Goal: Task Accomplishment & Management: Use online tool/utility

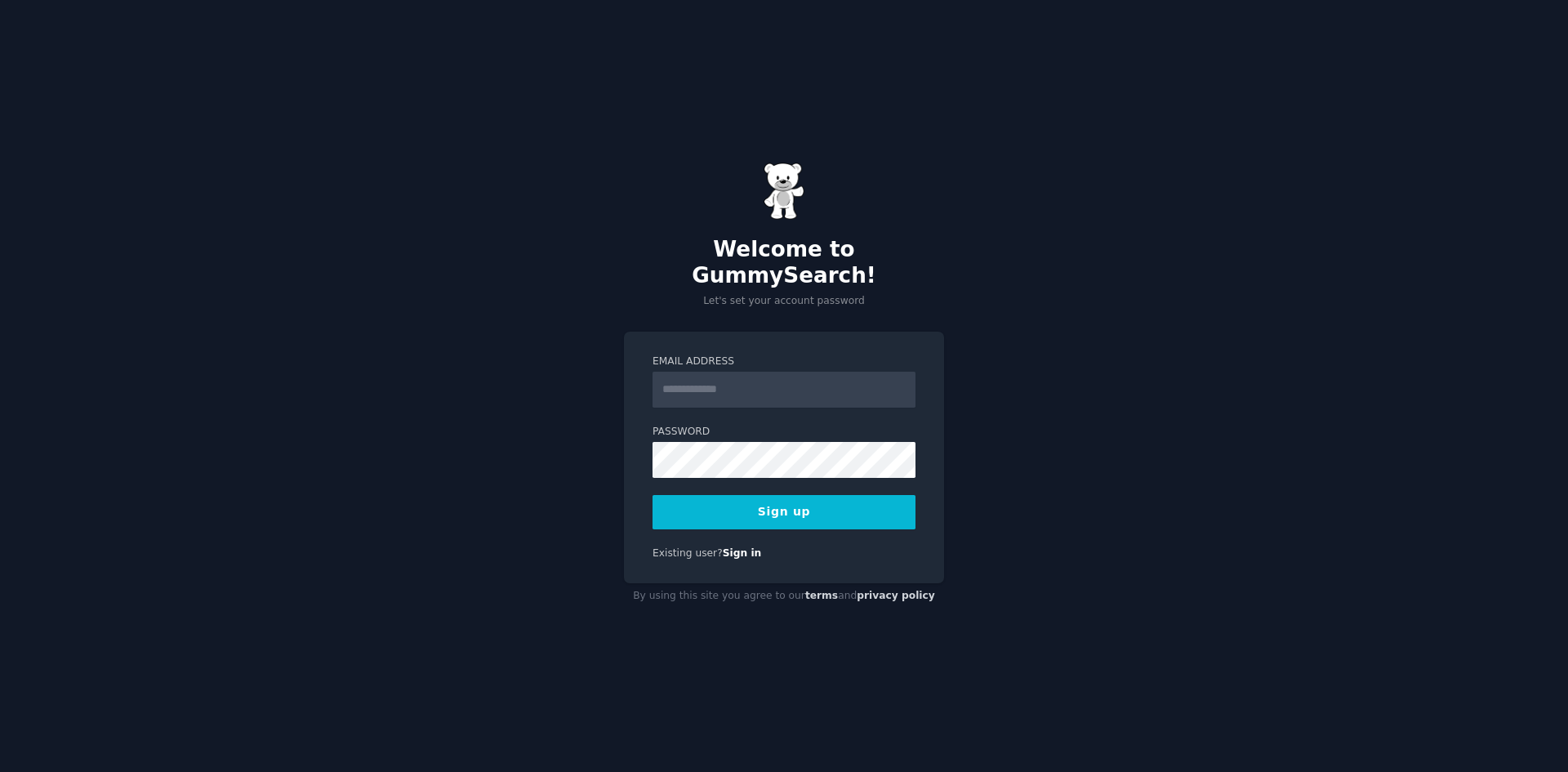
click at [758, 379] on input "Email Address" at bounding box center [784, 389] width 263 height 36
click at [790, 332] on div "Email Address Password Sign up Existing user? Sign in" at bounding box center [783, 458] width 320 height 252
click at [777, 372] on input "Email Address" at bounding box center [784, 389] width 263 height 36
type input "**********"
click at [802, 495] on button "Sign up" at bounding box center [784, 512] width 263 height 34
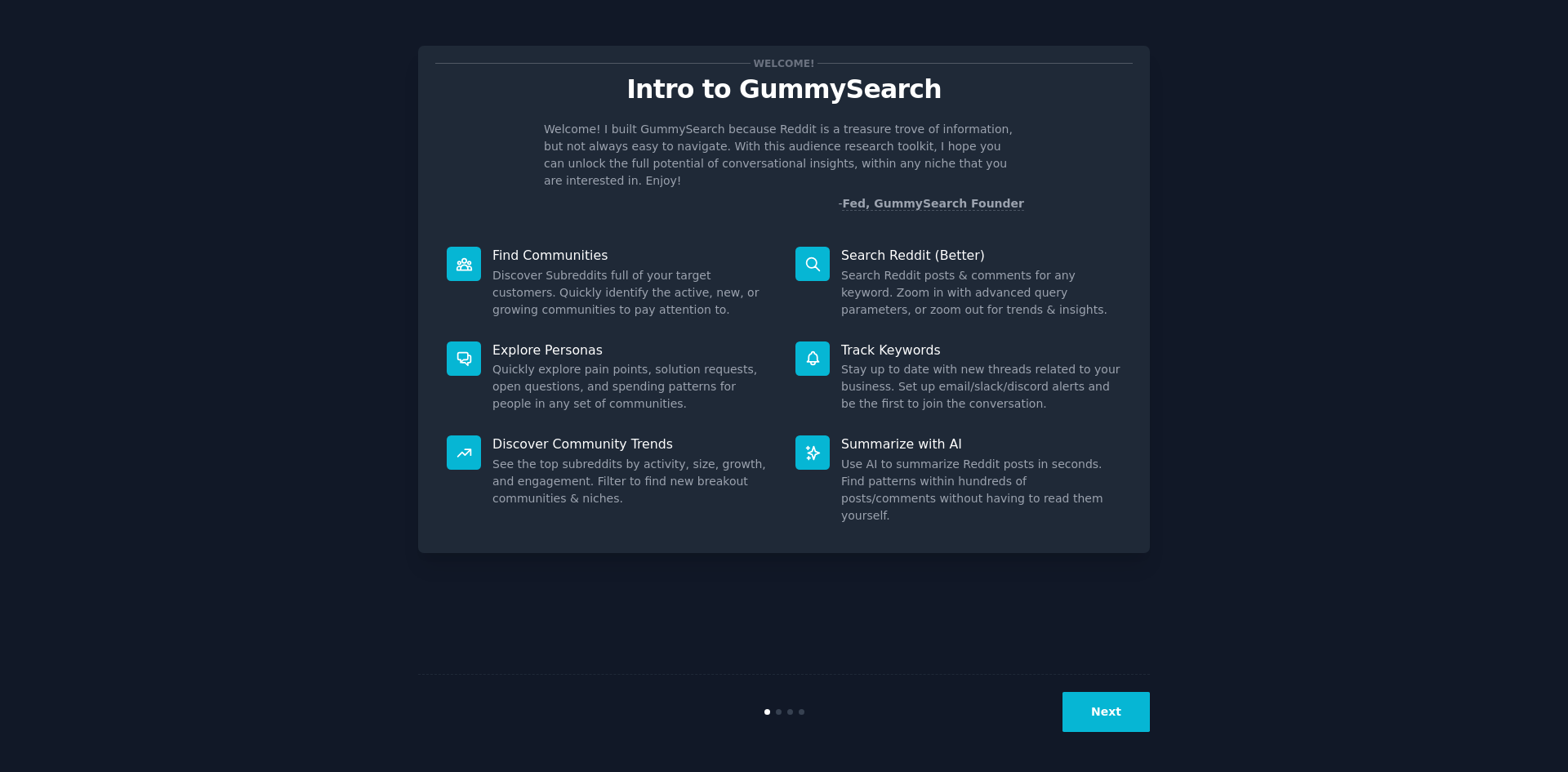
click at [1119, 711] on button "Next" at bounding box center [1106, 711] width 87 height 40
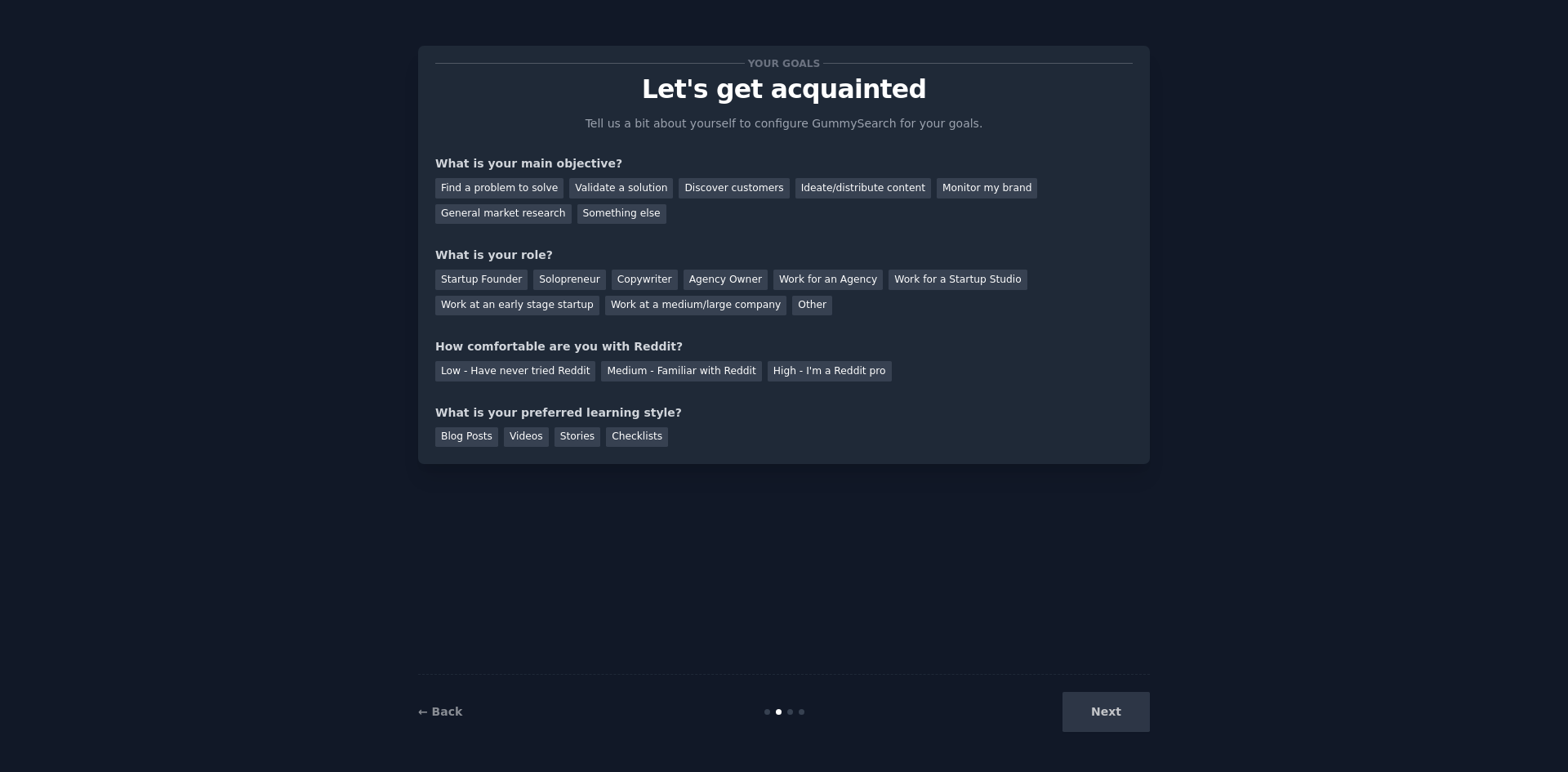
click at [1119, 711] on div "Next" at bounding box center [1027, 711] width 244 height 40
click at [869, 432] on div "Blog Posts Videos Stories Checklists" at bounding box center [784, 435] width 698 height 26
click at [704, 184] on div "Discover customers" at bounding box center [733, 188] width 110 height 20
click at [571, 204] on div "General market research" at bounding box center [504, 214] width 137 height 20
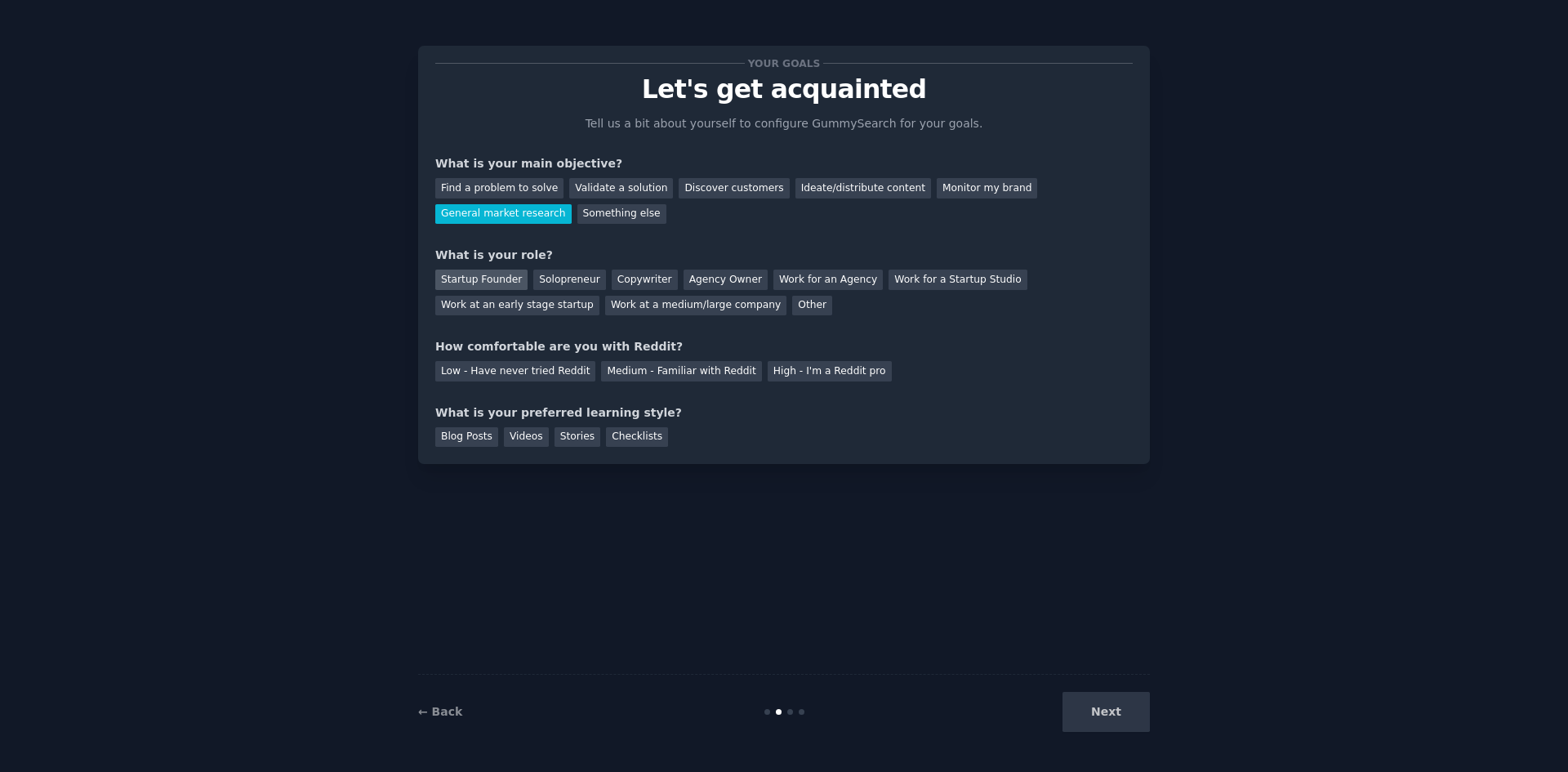
click at [485, 280] on div "Startup Founder" at bounding box center [482, 280] width 93 height 20
click at [488, 280] on div "Startup Founder" at bounding box center [482, 280] width 93 height 20
click at [563, 278] on div "Solopreneur" at bounding box center [569, 280] width 71 height 20
click at [619, 370] on div "Medium - Familiar with Reddit" at bounding box center [680, 371] width 160 height 20
click at [471, 433] on div "Blog Posts" at bounding box center [467, 437] width 63 height 20
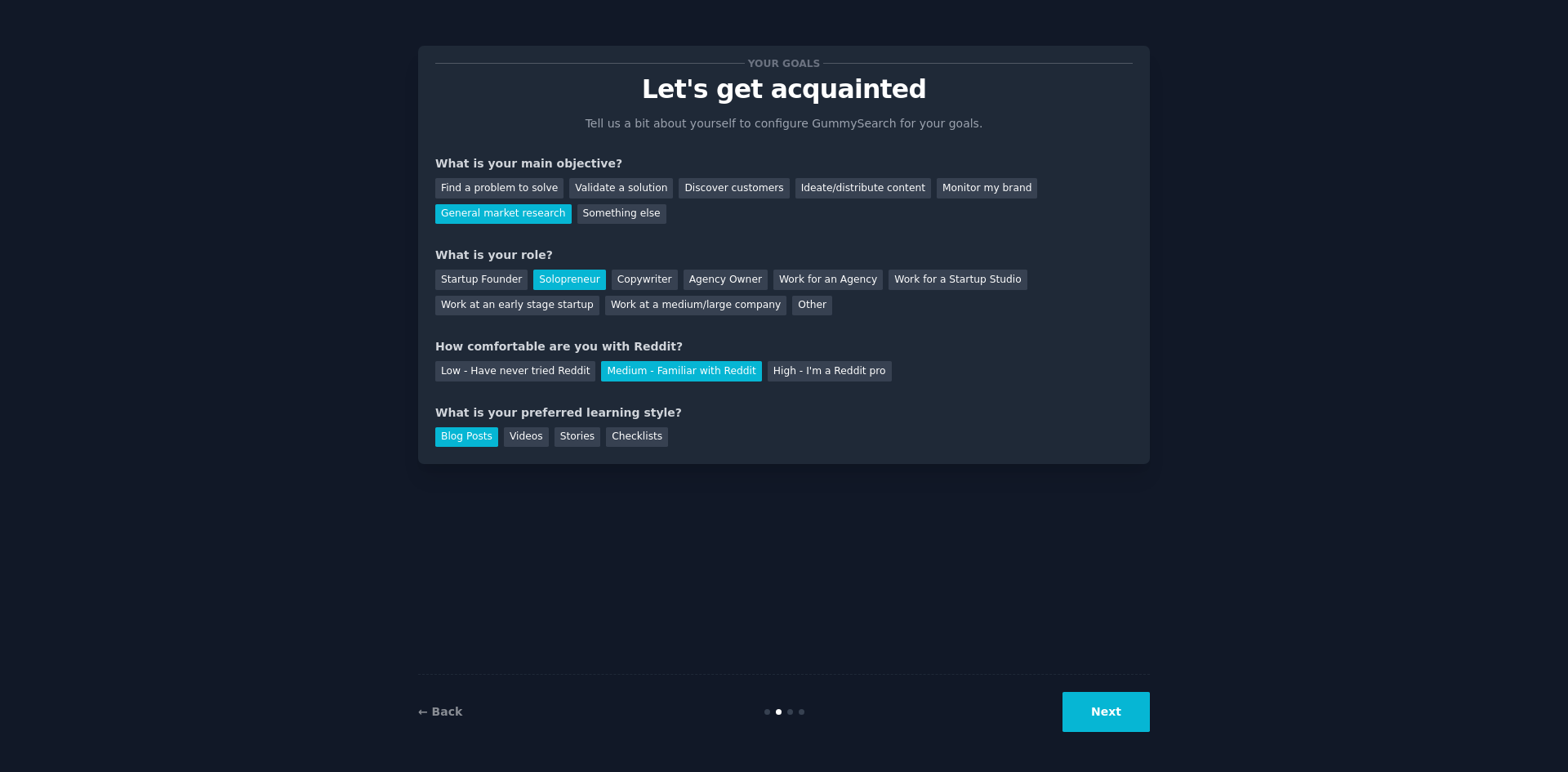
click at [1124, 729] on button "Next" at bounding box center [1106, 711] width 87 height 40
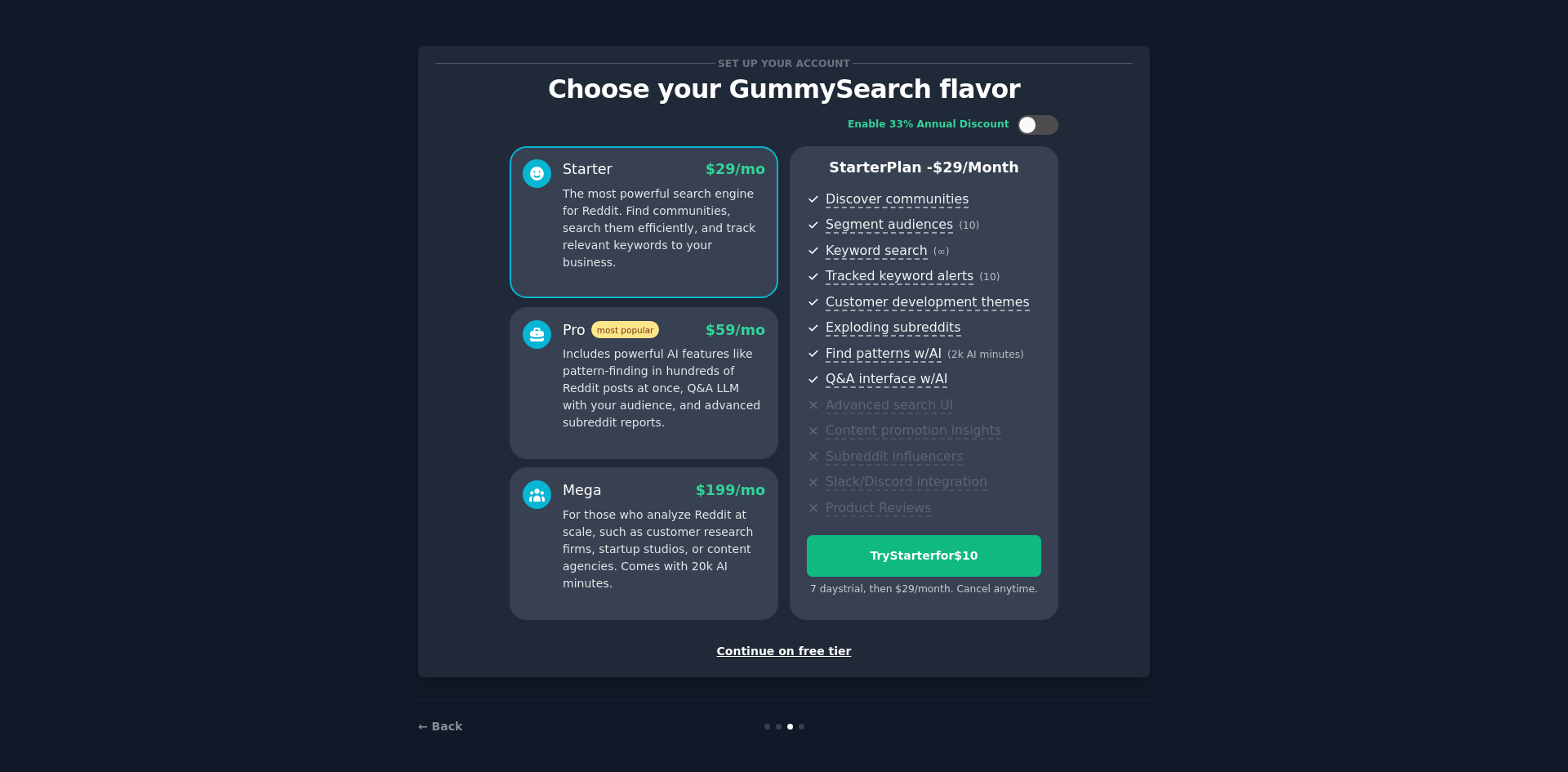
click at [771, 646] on div "Continue on free tier" at bounding box center [784, 651] width 698 height 17
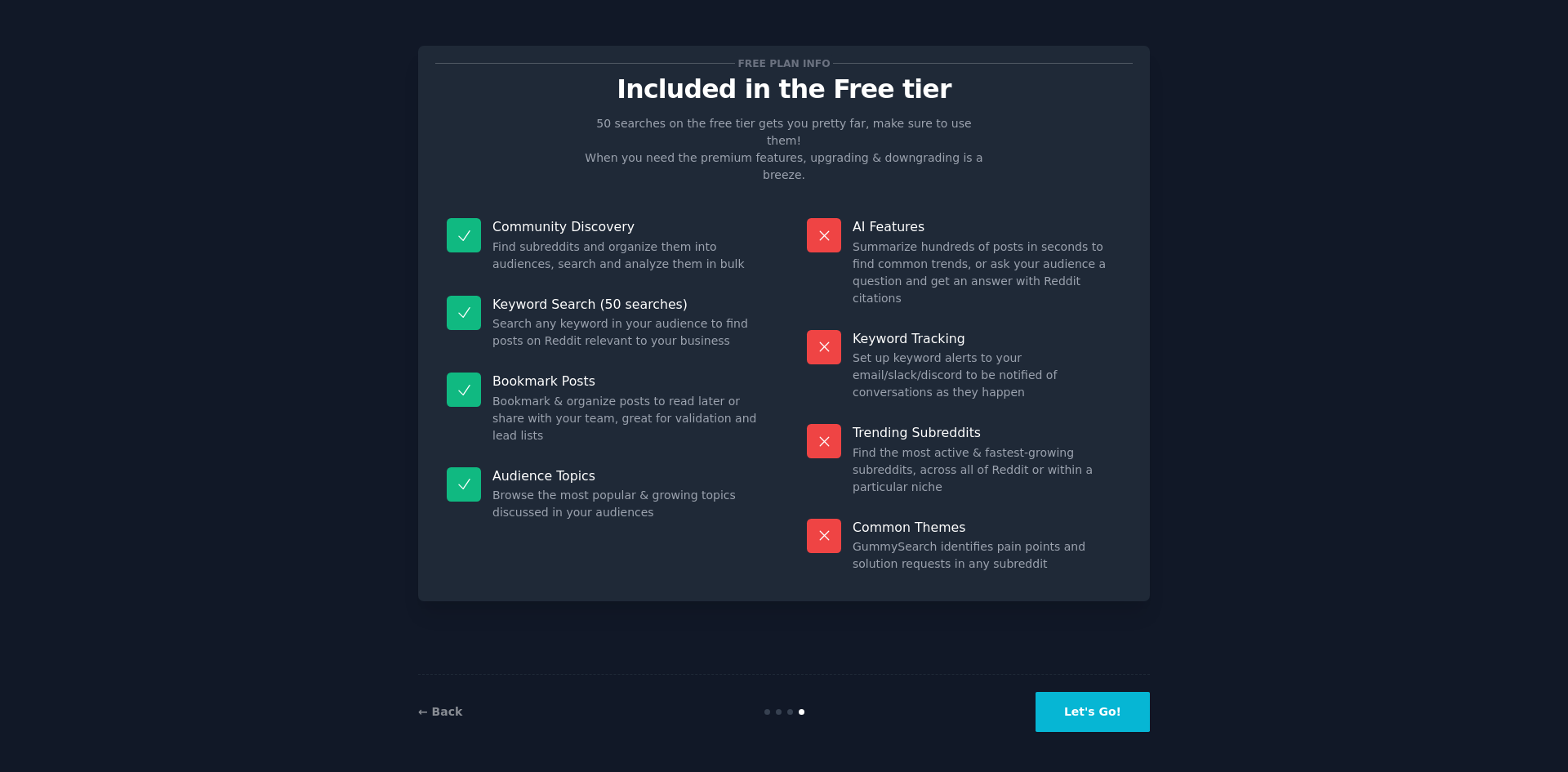
click at [1089, 715] on button "Let's Go!" at bounding box center [1093, 711] width 115 height 40
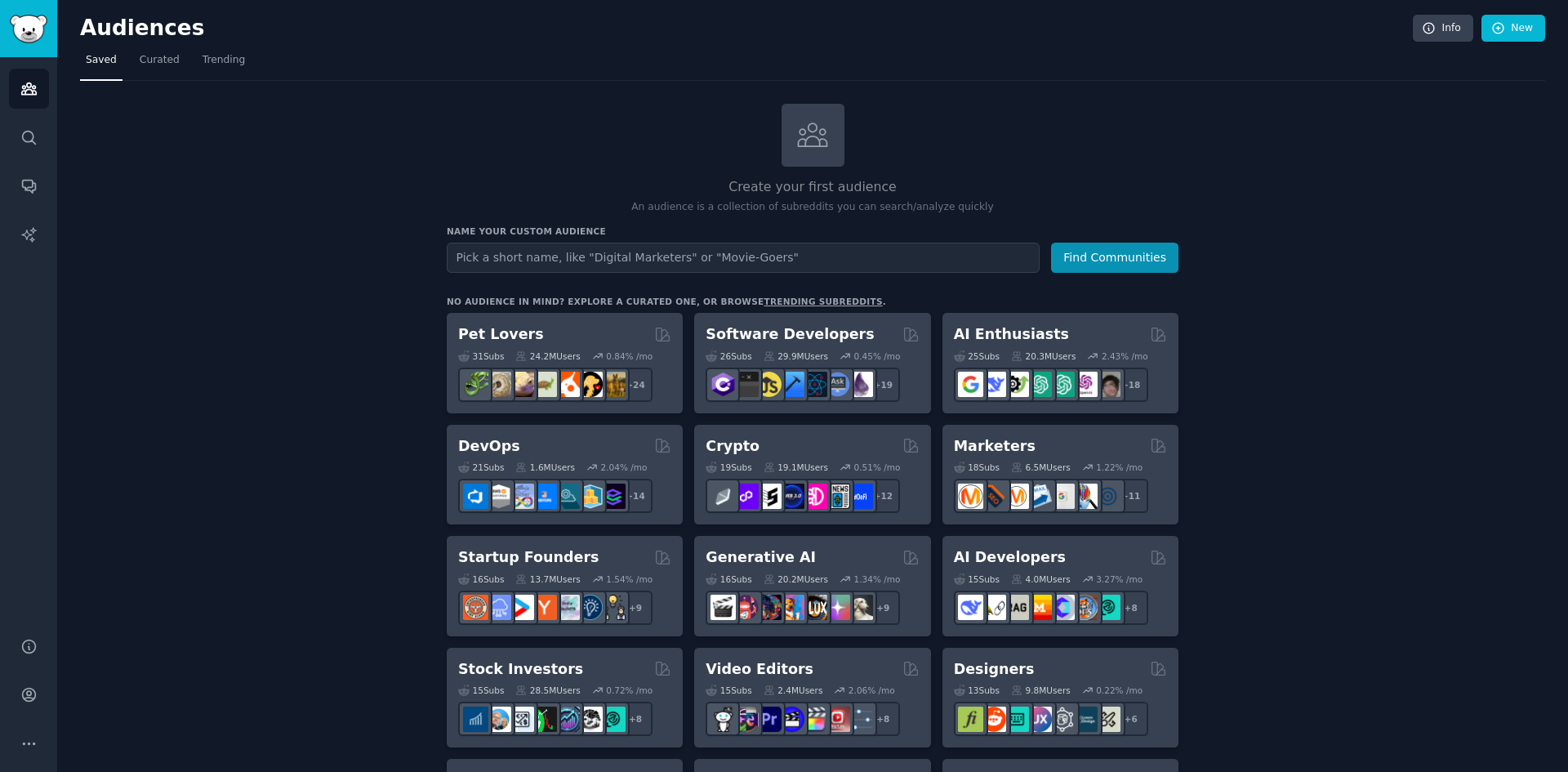
click at [644, 256] on input "text" at bounding box center [743, 258] width 593 height 30
type input "S"
type input "Micro Saas Customers"
click at [1109, 264] on button "Find Communities" at bounding box center [1115, 258] width 127 height 30
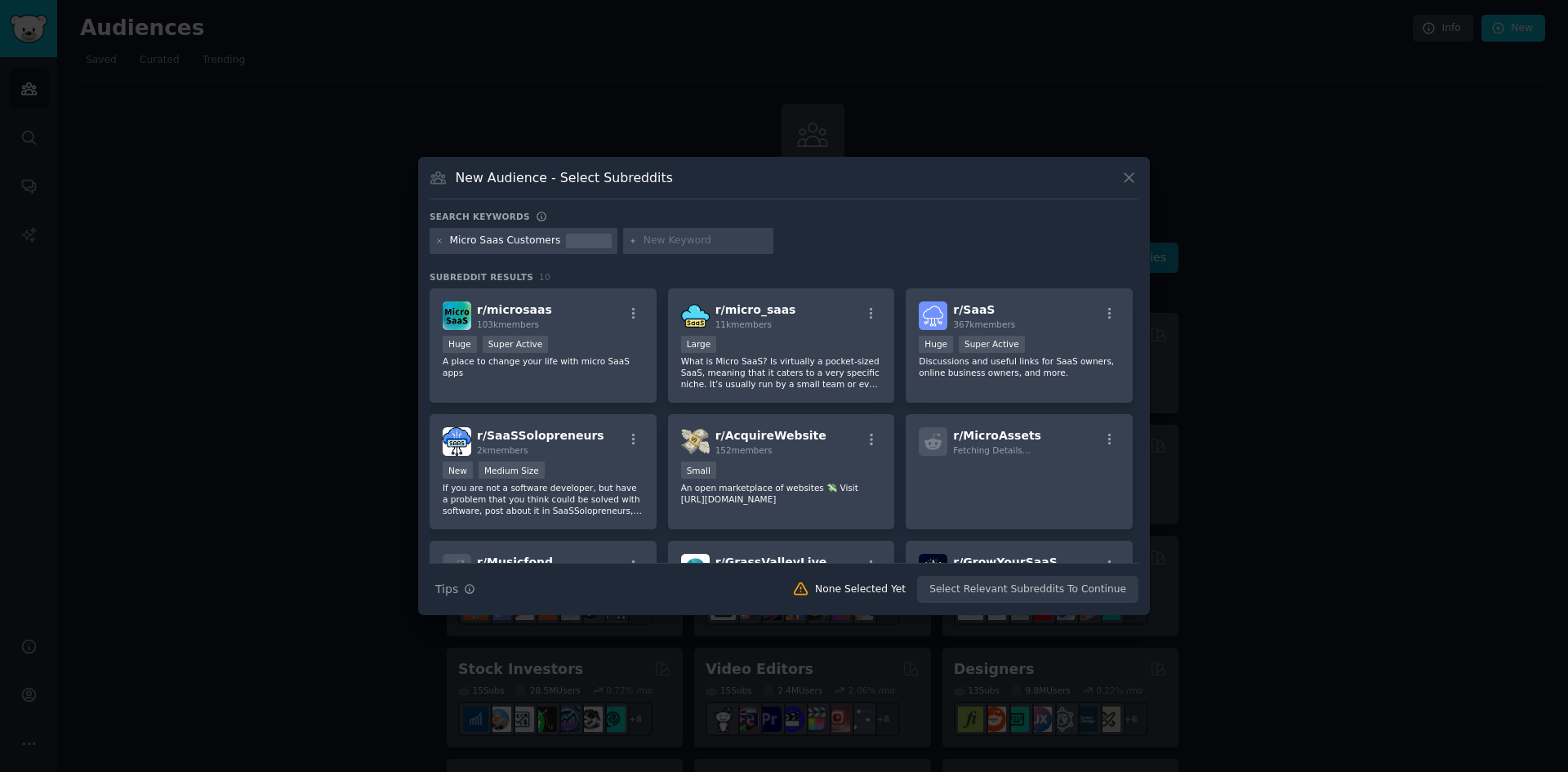
click at [664, 248] on input "text" at bounding box center [706, 241] width 124 height 15
click at [1130, 175] on icon at bounding box center [1128, 177] width 17 height 17
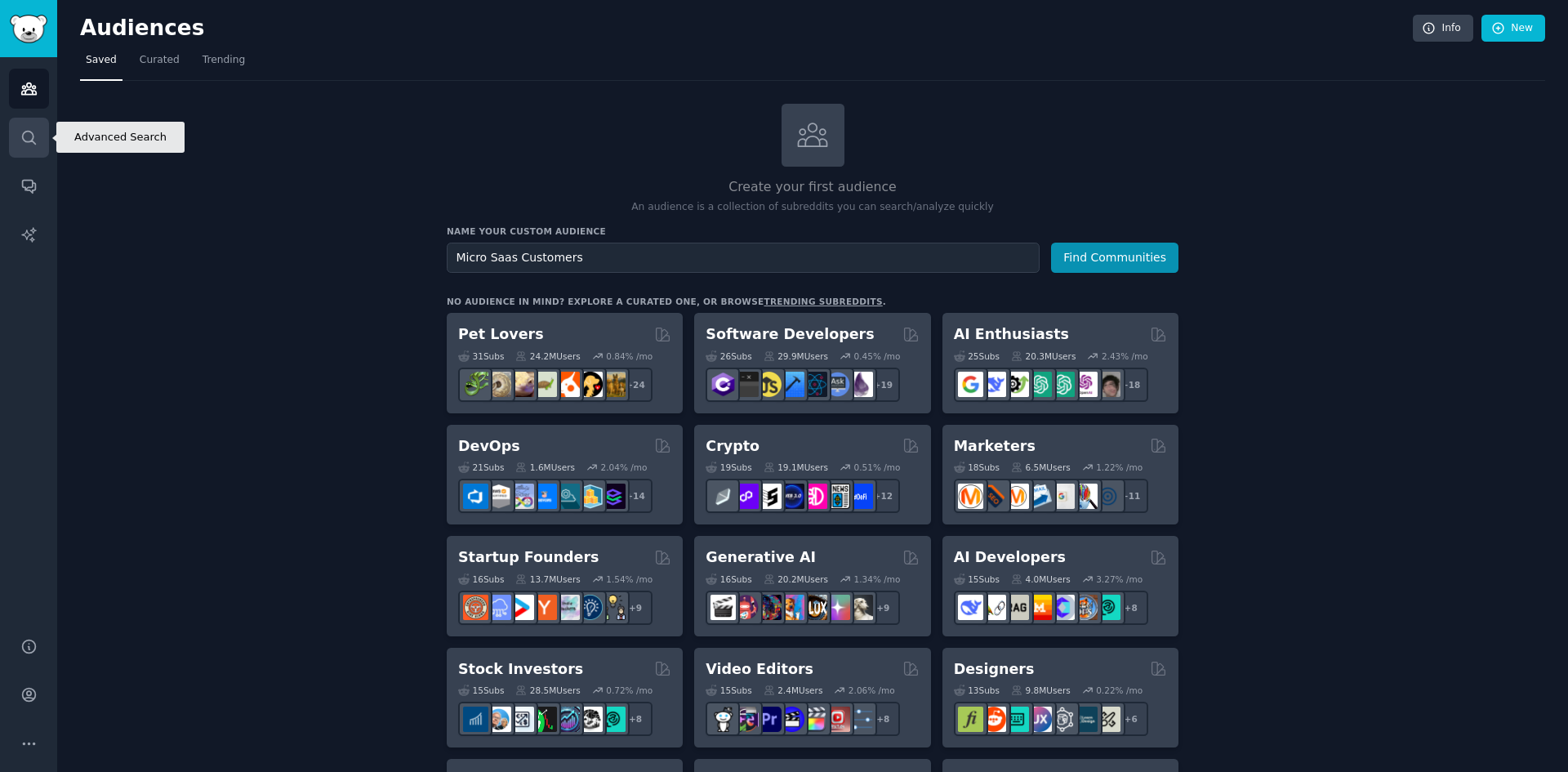
click at [30, 140] on icon "Sidebar" at bounding box center [28, 137] width 13 height 13
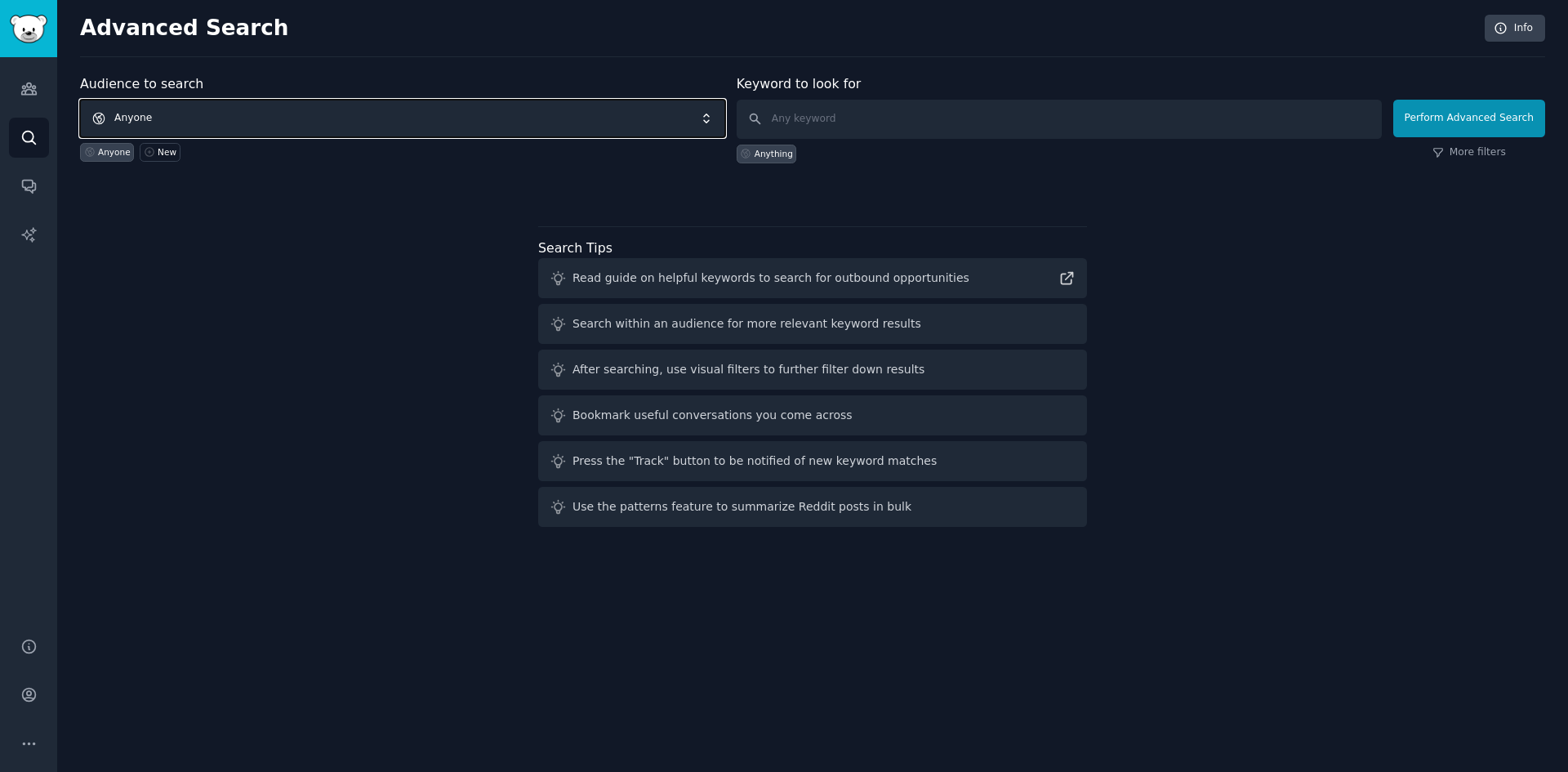
click at [374, 123] on span "Anyone" at bounding box center [402, 118] width 645 height 38
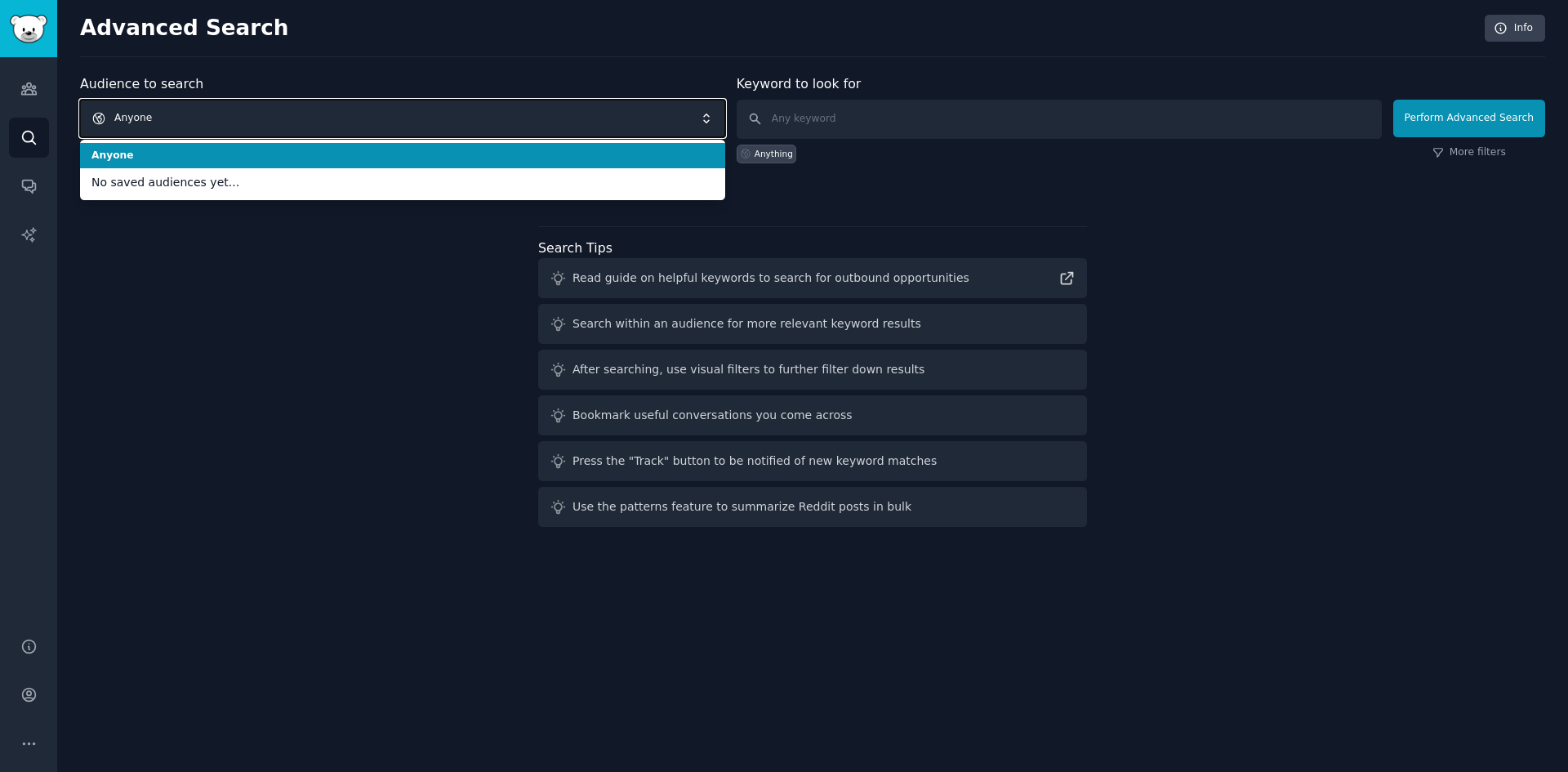
click at [374, 123] on span "Anyone" at bounding box center [402, 118] width 645 height 38
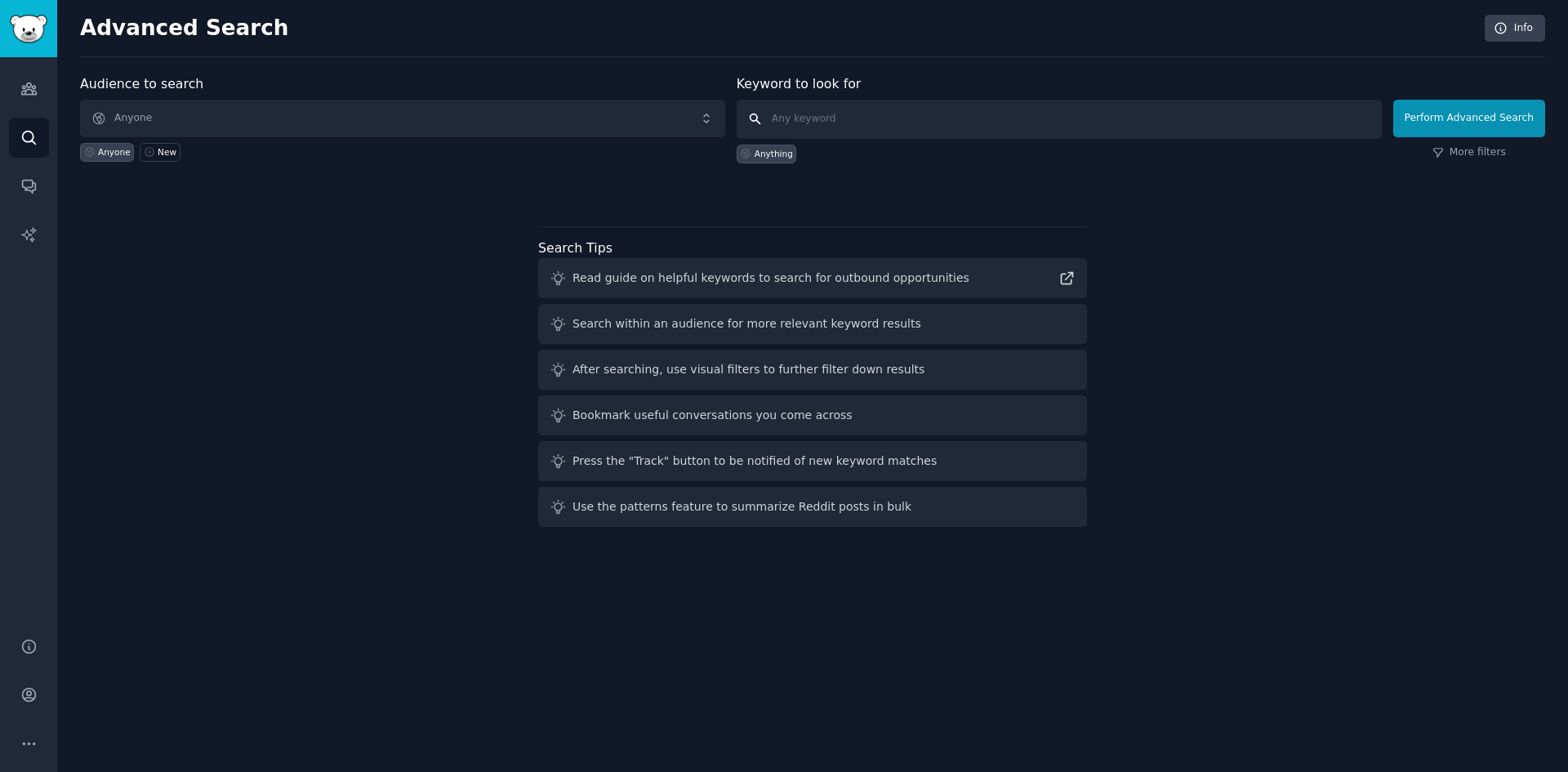
click at [803, 123] on input "text" at bounding box center [1058, 119] width 645 height 39
click at [836, 179] on div "Audience to search Anyone Anyone New Keyword to look for Anything Perform Advan…" at bounding box center [812, 136] width 1465 height 124
click at [230, 355] on div "Audience to search Anyone Anyone New Keyword to look for Anything Perform Advan…" at bounding box center [812, 304] width 1465 height 459
click at [296, 101] on span "Anyone" at bounding box center [402, 118] width 645 height 38
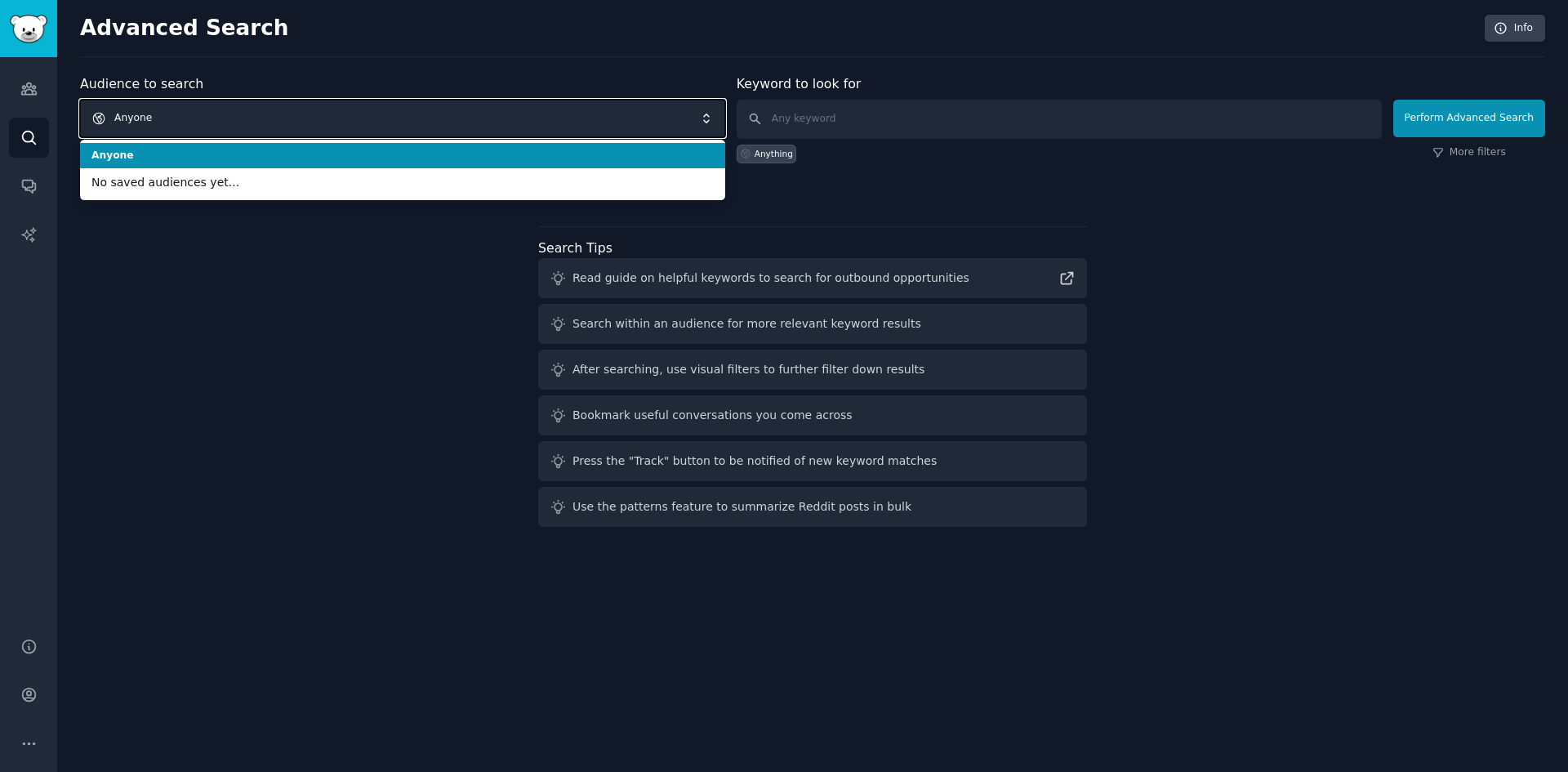
click at [296, 101] on span "Anyone" at bounding box center [402, 118] width 645 height 38
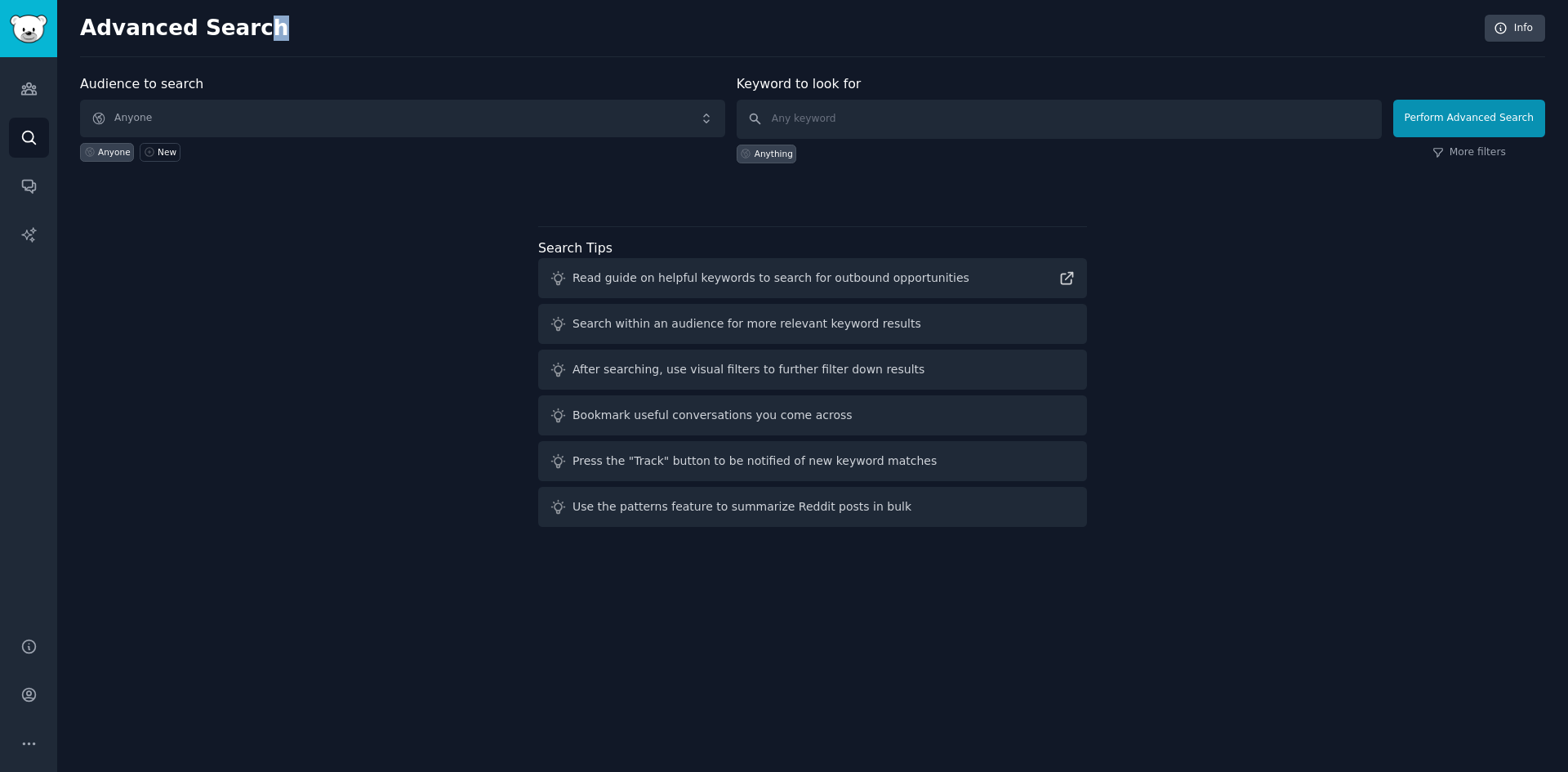
drag, startPoint x: 344, startPoint y: 42, endPoint x: 244, endPoint y: -24, distance: 119.8
click at [244, 0] on html "AI Reports Audiences Search Conversations AI Reports Help Account More Advanced…" at bounding box center [784, 386] width 1568 height 772
